Goal: Entertainment & Leisure: Consume media (video, audio)

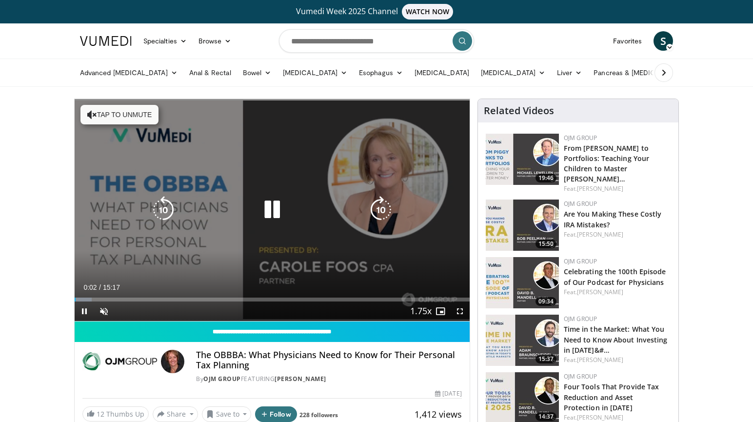
click at [120, 111] on button "Tap to unmute" at bounding box center [119, 115] width 78 height 20
click at [244, 193] on div "10 seconds Tap to unmute" at bounding box center [272, 210] width 395 height 222
click at [279, 199] on icon "Video Player" at bounding box center [272, 209] width 27 height 27
click at [276, 207] on icon "Video Player" at bounding box center [272, 209] width 27 height 27
click at [265, 209] on icon "Video Player" at bounding box center [272, 209] width 27 height 27
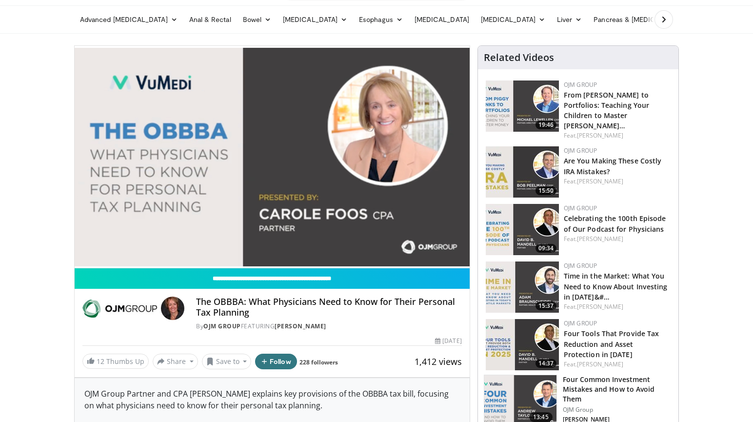
scroll to position [49, 0]
